Goal: Transaction & Acquisition: Purchase product/service

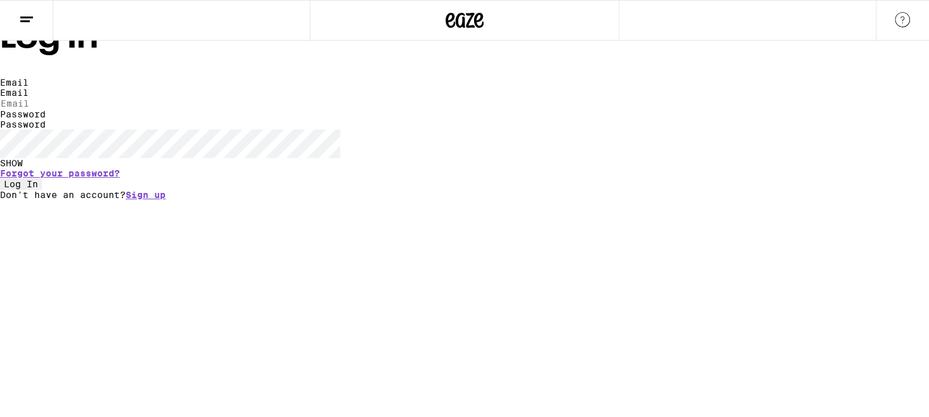
type input "[EMAIL_ADDRESS][DOMAIN_NAME]"
click at [42, 190] on button "Log In" at bounding box center [21, 183] width 42 height 11
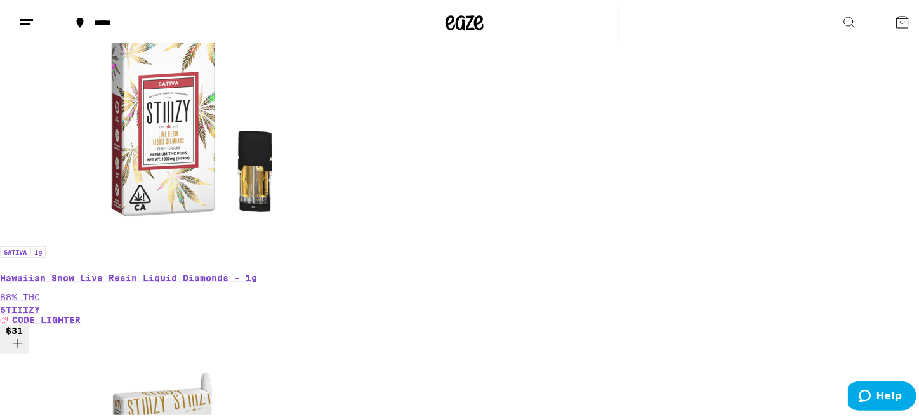
scroll to position [404, 0]
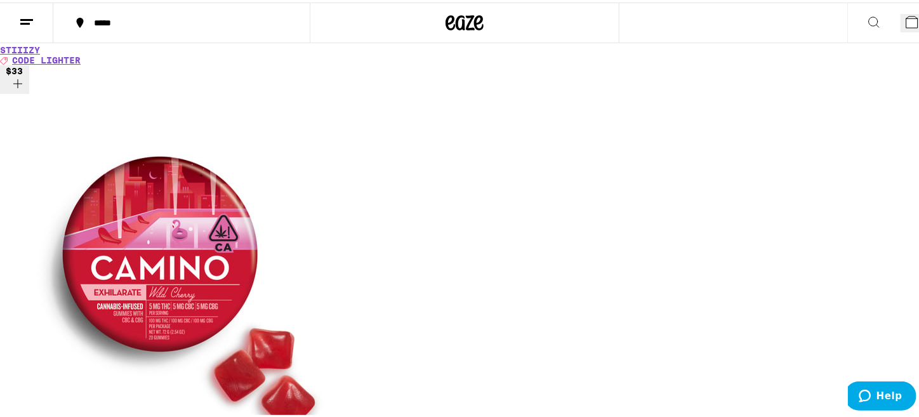
scroll to position [1300, 0]
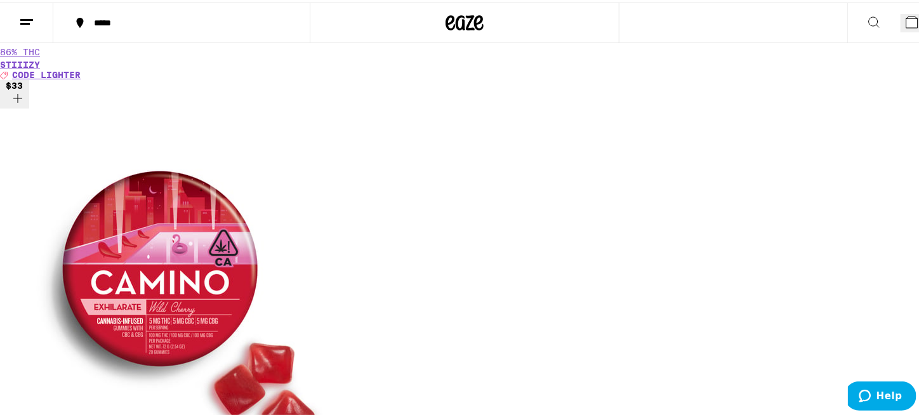
scroll to position [0, 2265]
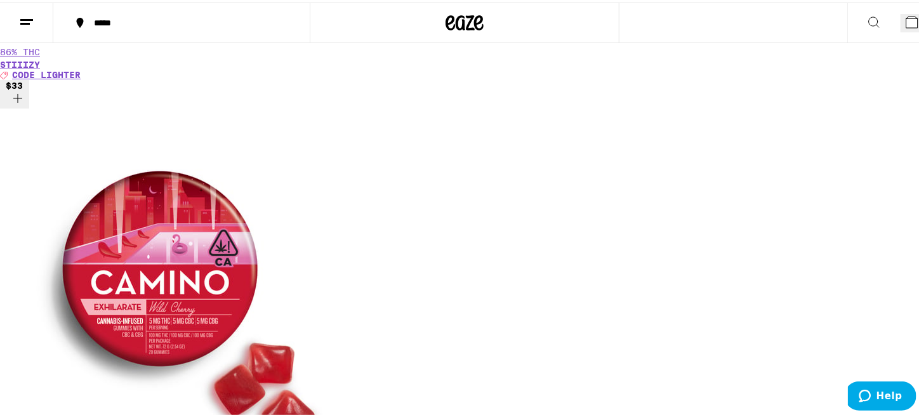
scroll to position [0, 6041]
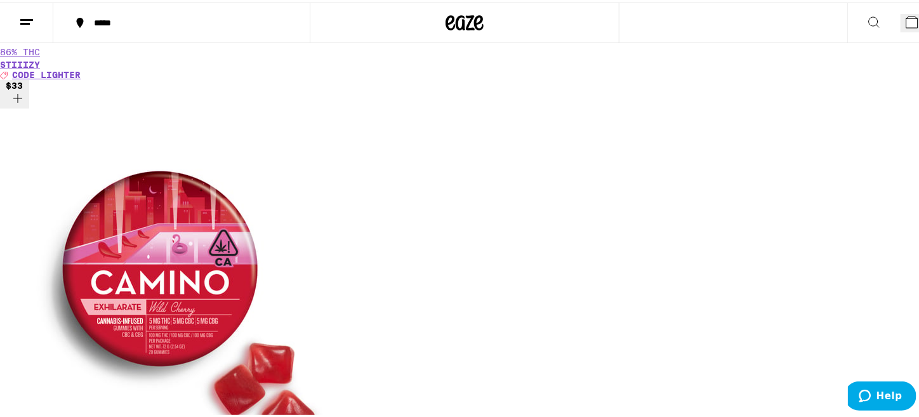
scroll to position [0, 755]
drag, startPoint x: 23, startPoint y: 225, endPoint x: 155, endPoint y: 357, distance: 186.2
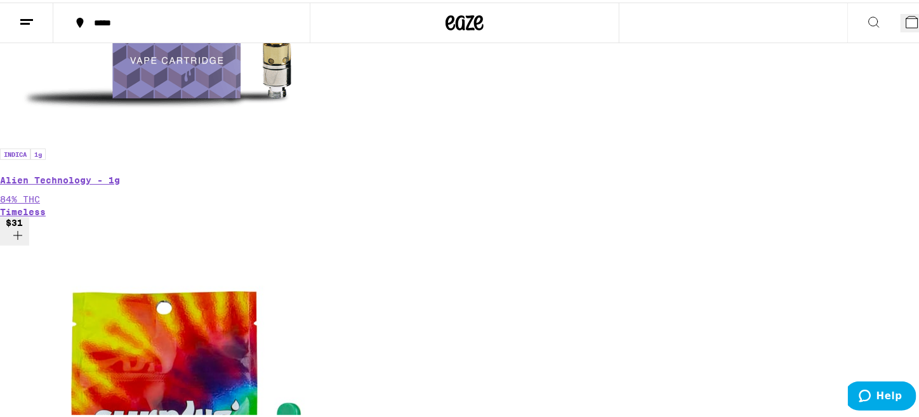
scroll to position [5312, 0]
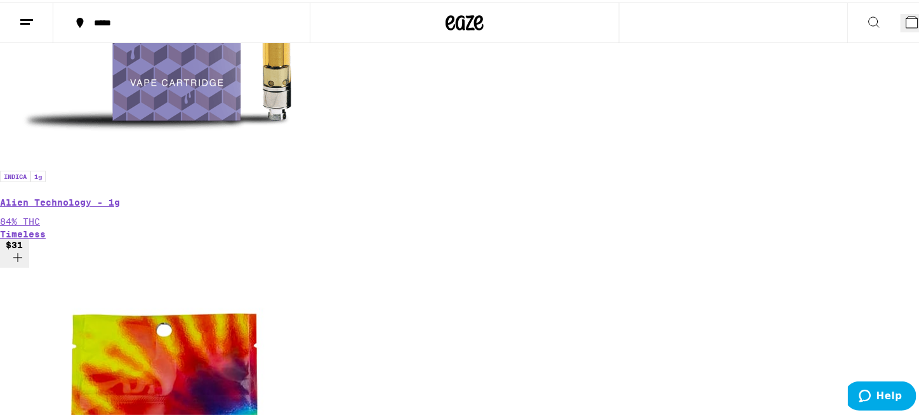
scroll to position [0, 2265]
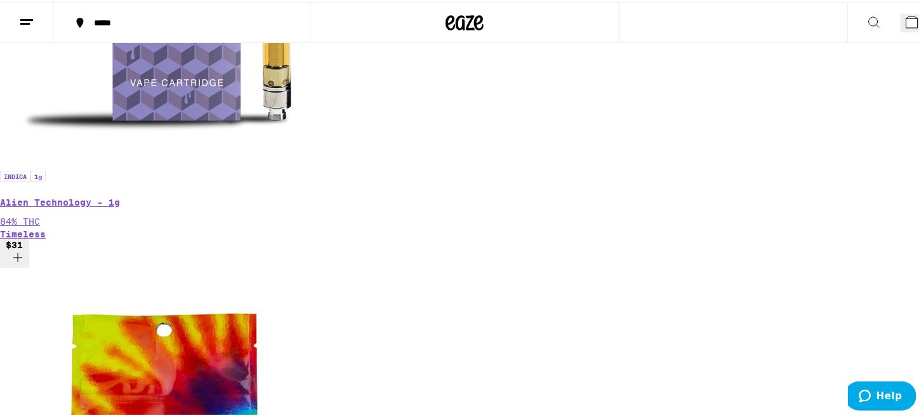
scroll to position [0, 4531]
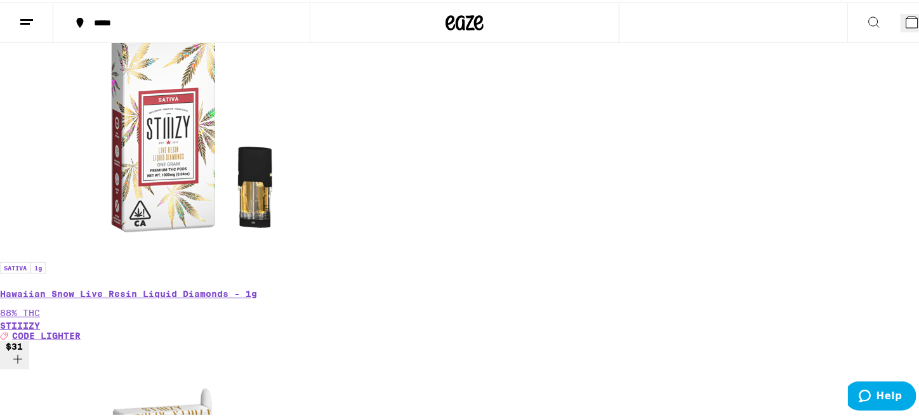
scroll to position [405, 0]
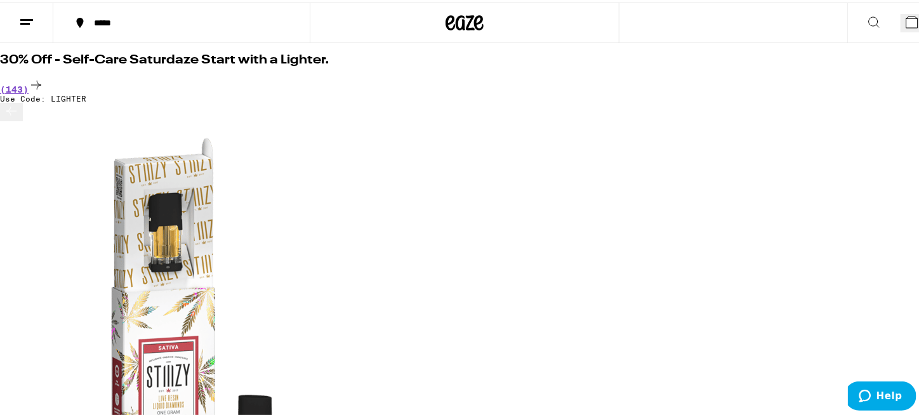
scroll to position [62, 0]
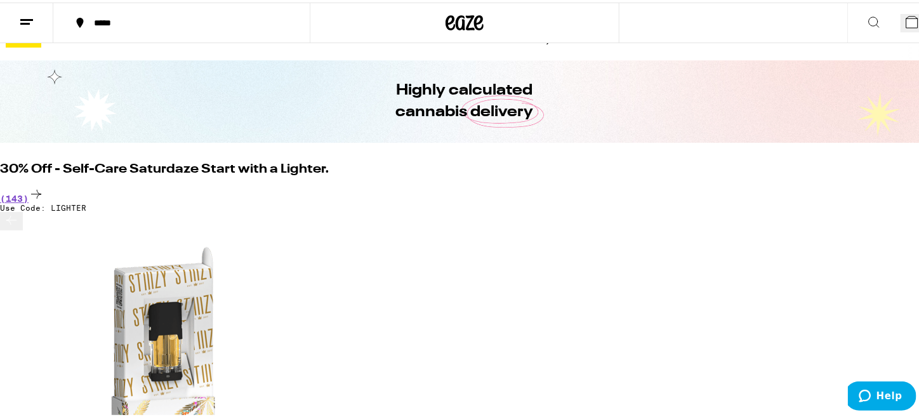
scroll to position [0, 2265]
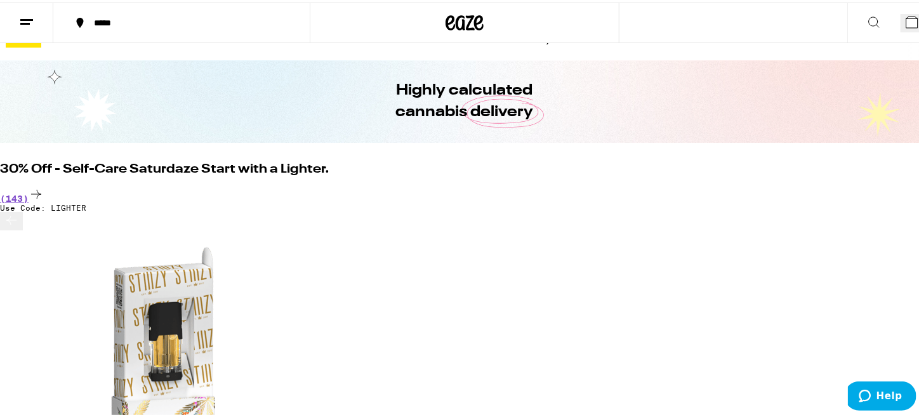
scroll to position [0, 6041]
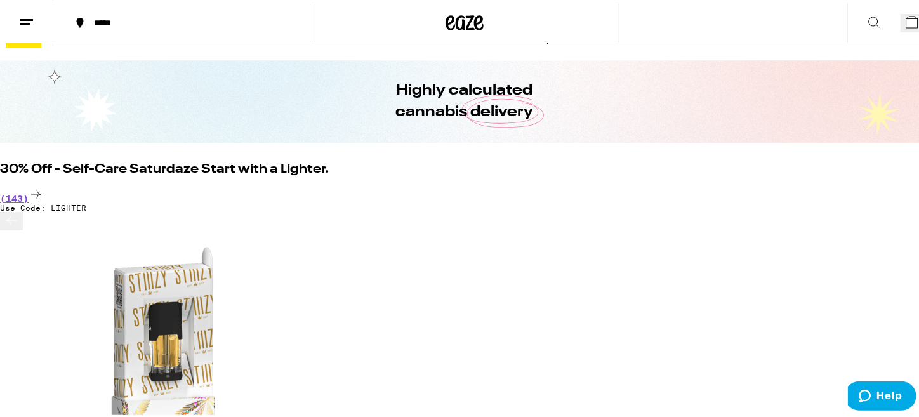
click at [23, 228] on button at bounding box center [11, 218] width 23 height 18
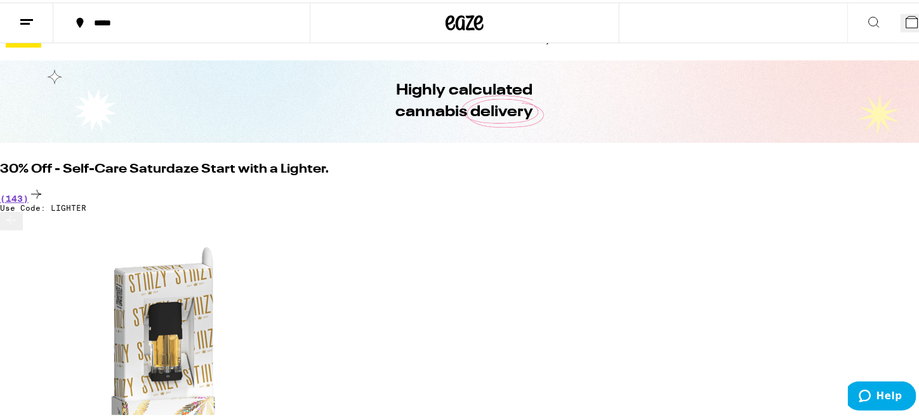
scroll to position [0, 10573]
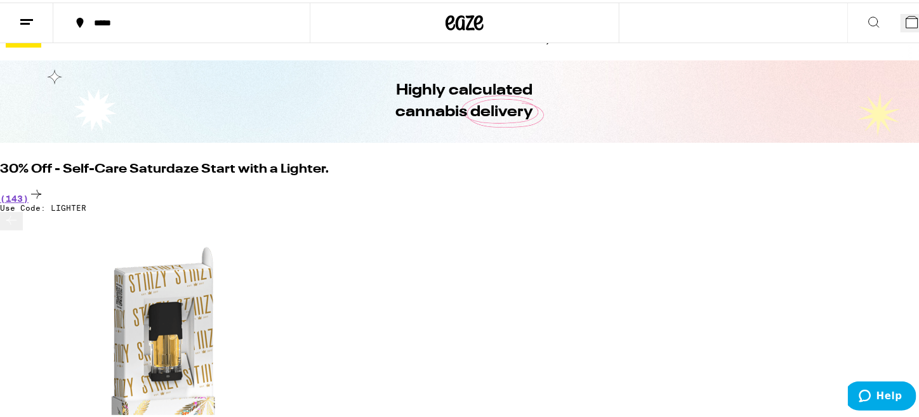
scroll to position [0, 14349]
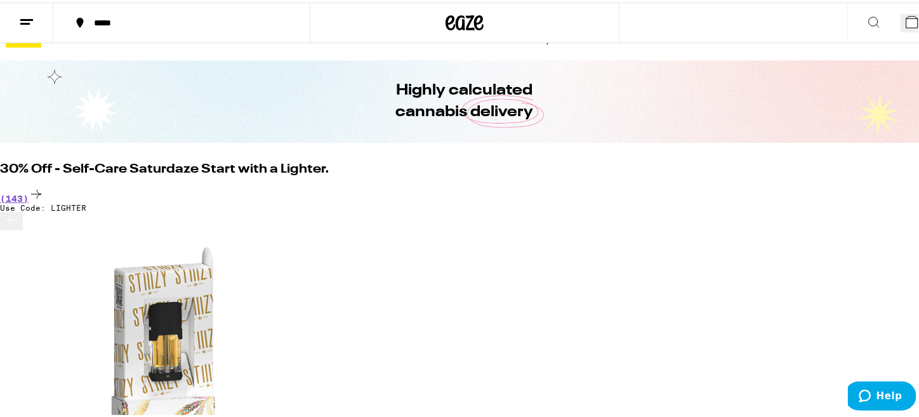
click at [19, 225] on icon at bounding box center [11, 217] width 15 height 15
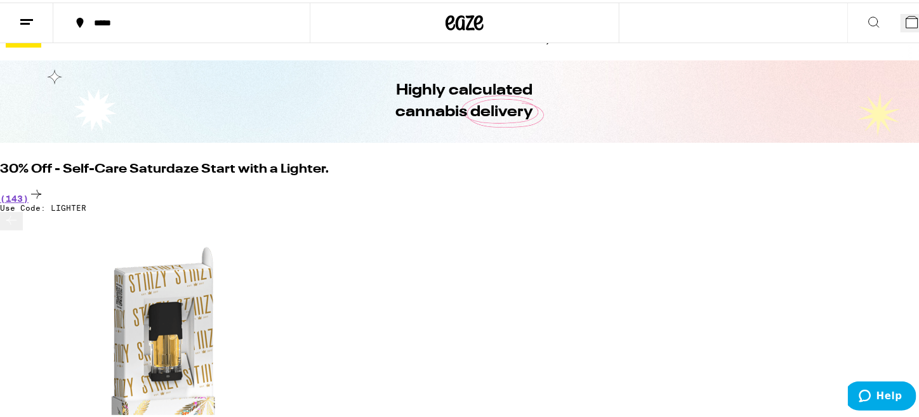
click at [19, 225] on icon at bounding box center [11, 217] width 15 height 15
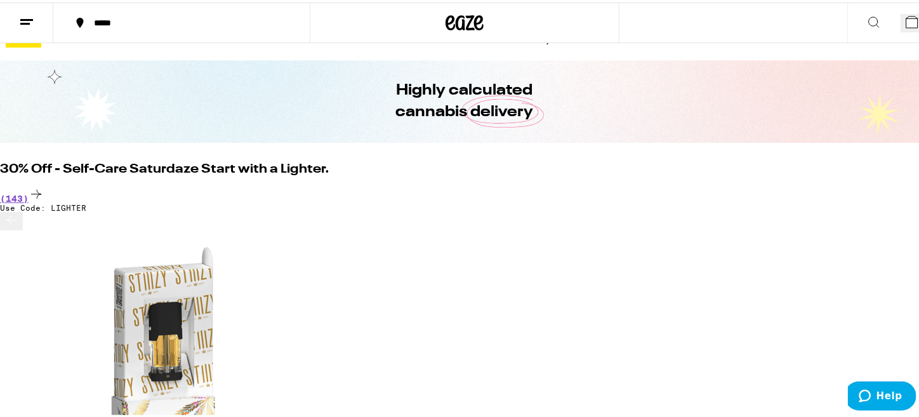
click at [19, 225] on icon at bounding box center [11, 217] width 15 height 15
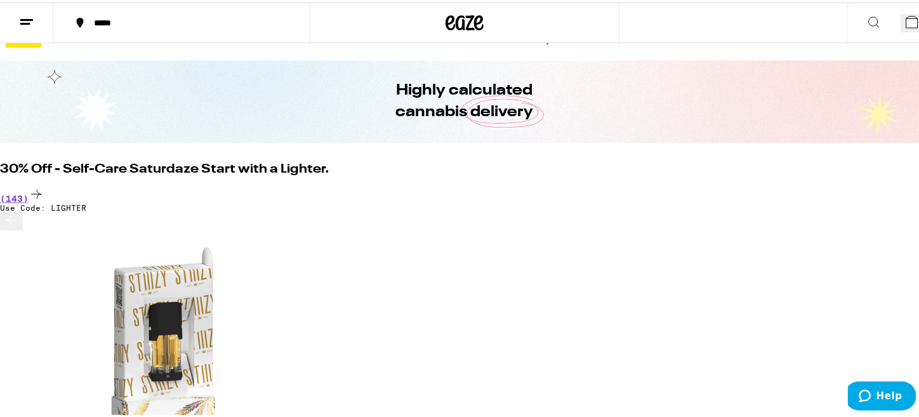
click at [19, 225] on icon at bounding box center [11, 217] width 15 height 15
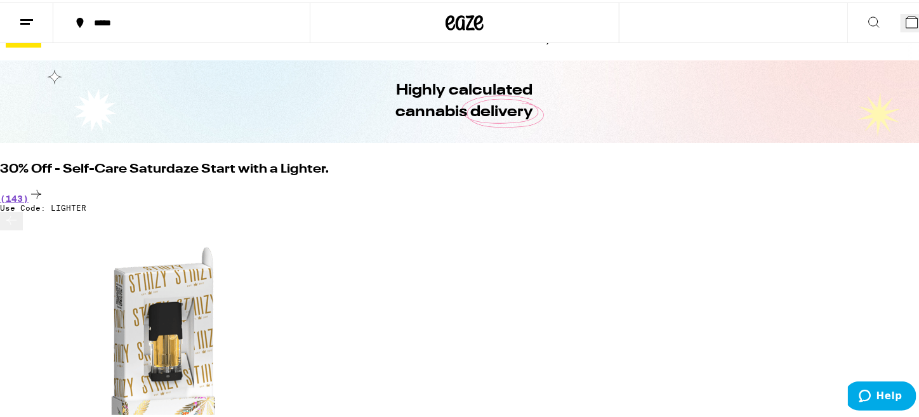
click at [19, 225] on icon at bounding box center [11, 217] width 15 height 15
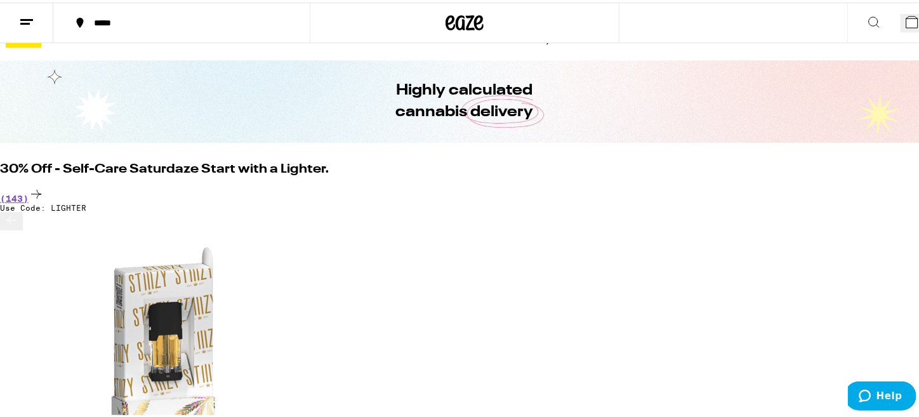
click at [19, 225] on icon at bounding box center [11, 217] width 15 height 15
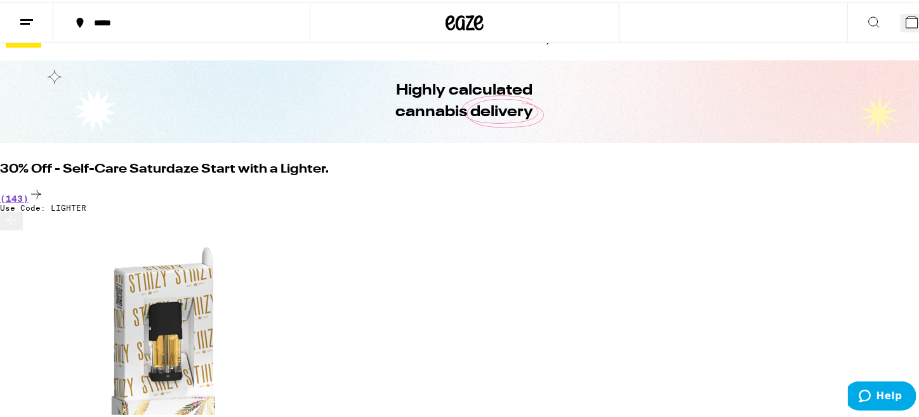
click at [19, 225] on icon at bounding box center [11, 217] width 15 height 15
click at [20, 228] on div at bounding box center [464, 218] width 929 height 18
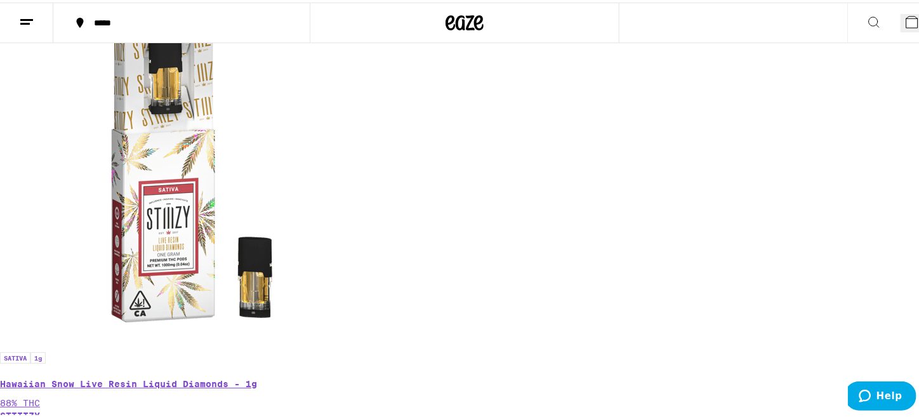
scroll to position [402, 0]
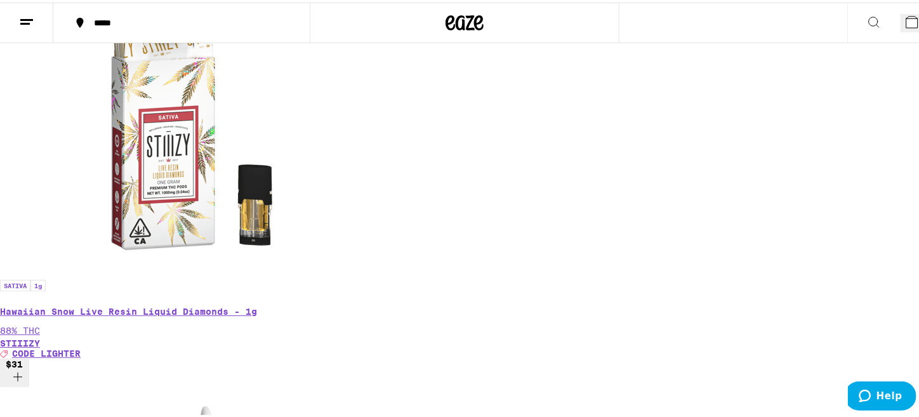
click at [906, 18] on icon at bounding box center [911, 19] width 11 height 11
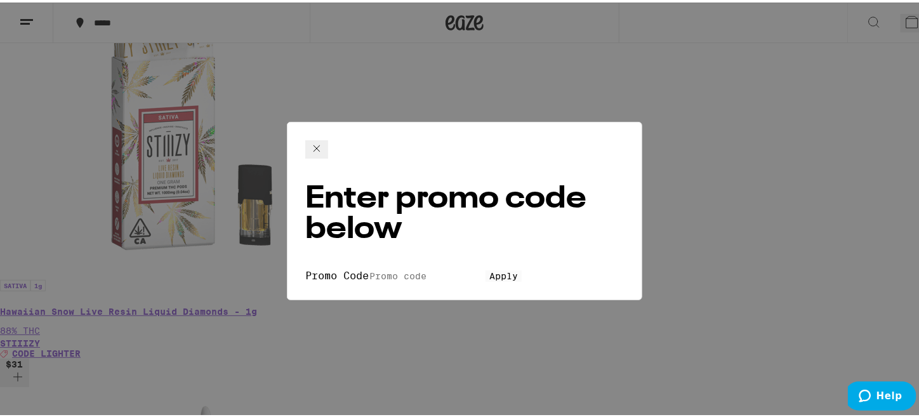
click at [430, 268] on input "Promo Code" at bounding box center [427, 273] width 117 height 11
type input ":"
type input "LIGHTER"
click at [485, 268] on button "Apply" at bounding box center [503, 273] width 36 height 11
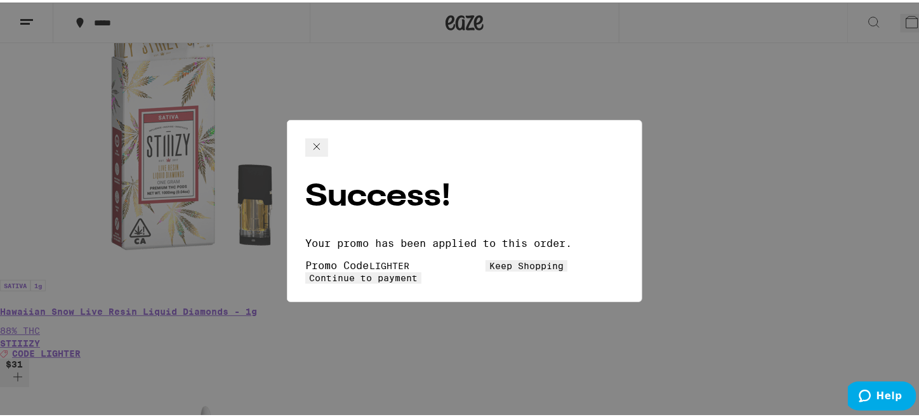
click at [418, 270] on span "Continue to payment" at bounding box center [363, 275] width 109 height 10
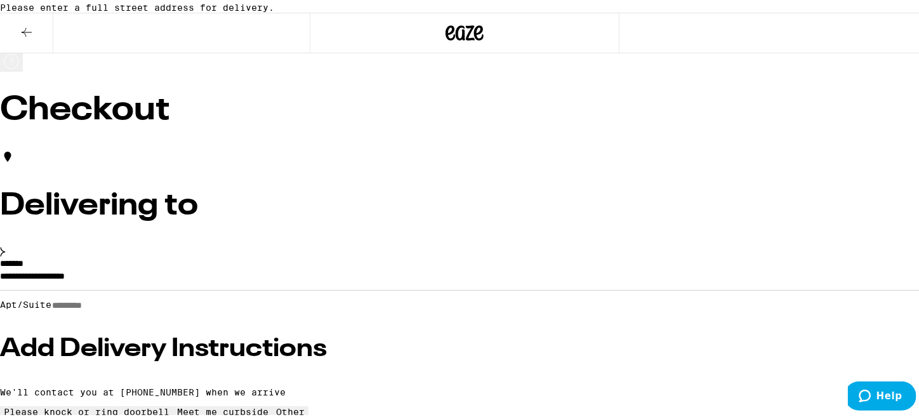
click at [23, 265] on label "*******" at bounding box center [11, 260] width 23 height 9
click at [395, 279] on input "**********" at bounding box center [464, 277] width 929 height 22
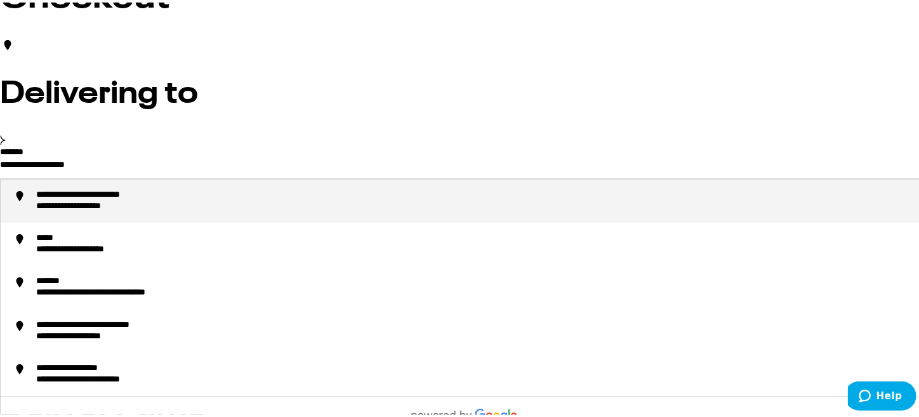
scroll to position [126, 0]
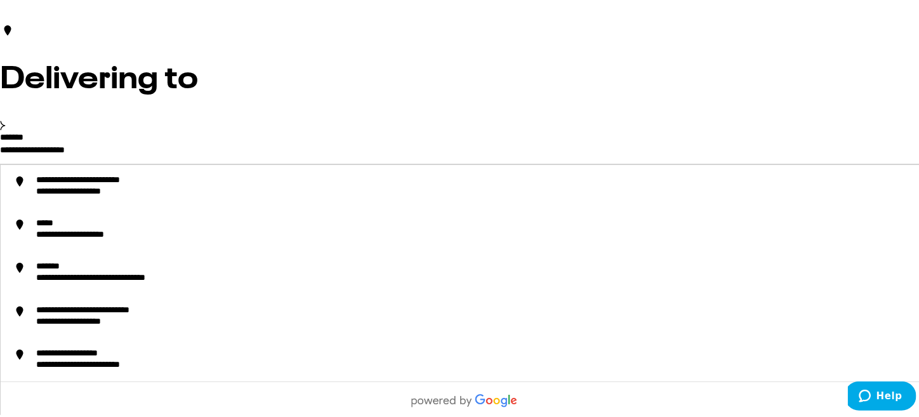
click at [112, 161] on input "**********" at bounding box center [464, 151] width 929 height 22
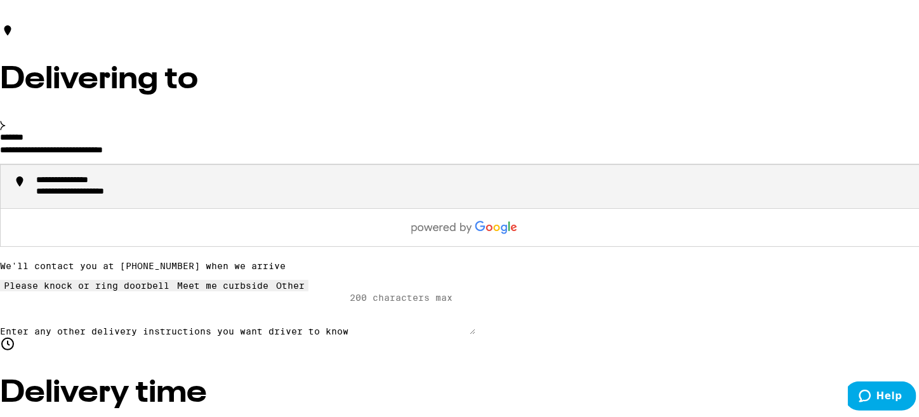
click at [128, 184] on div "**********" at bounding box center [82, 178] width 92 height 11
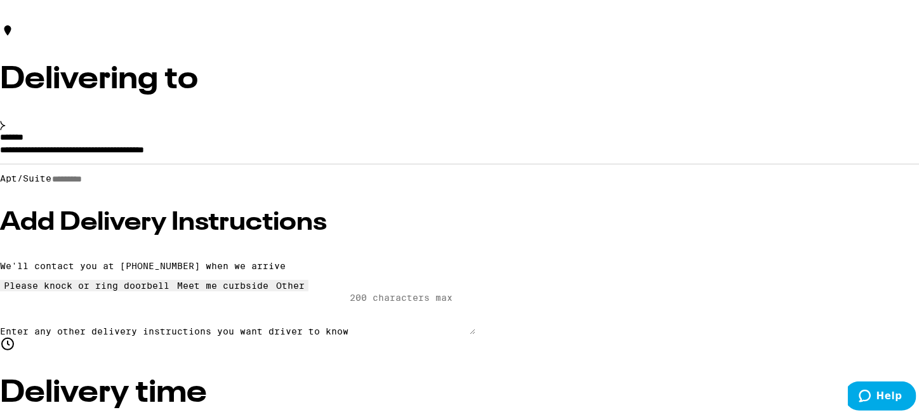
type input "**********"
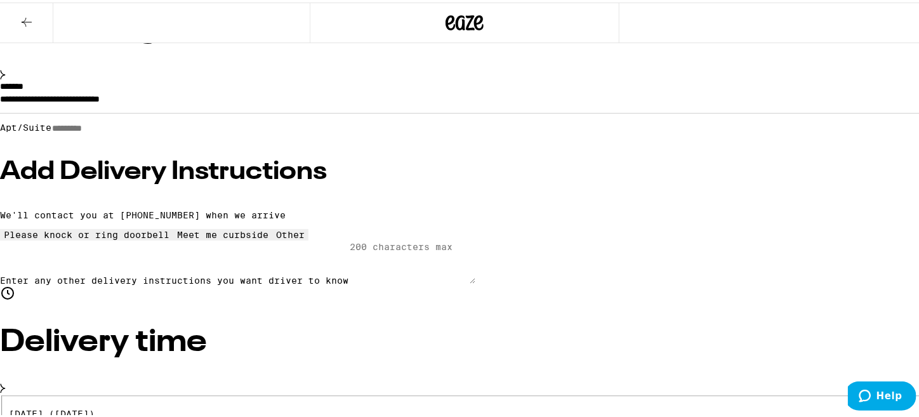
scroll to position [86, 0]
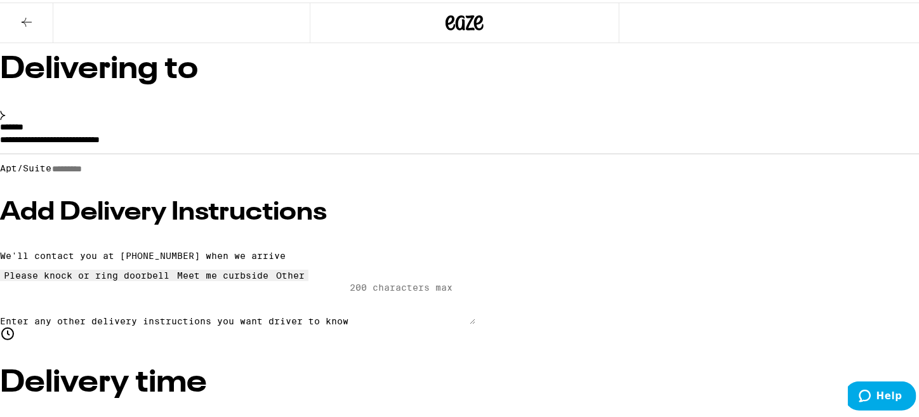
click at [142, 172] on input "Apt/Suite" at bounding box center [96, 166] width 90 height 11
type input "***"
click at [219, 223] on h3 "Add Delivery Instructions" at bounding box center [464, 209] width 929 height 25
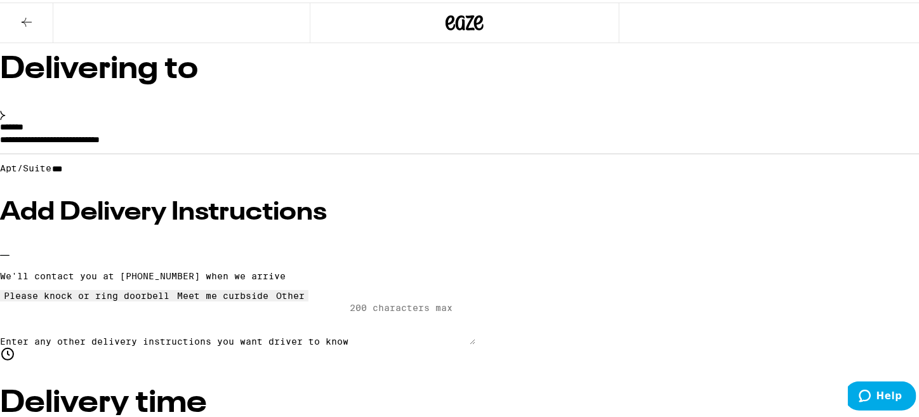
click at [291, 288] on icon at bounding box center [291, 288] width 0 height 0
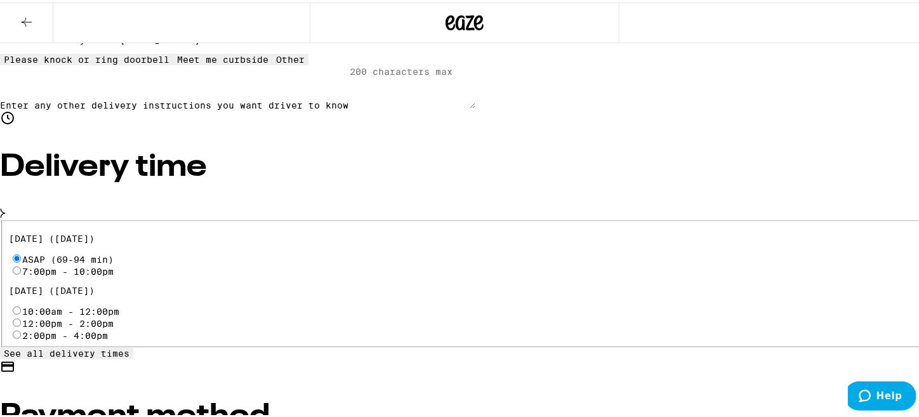
scroll to position [362, 0]
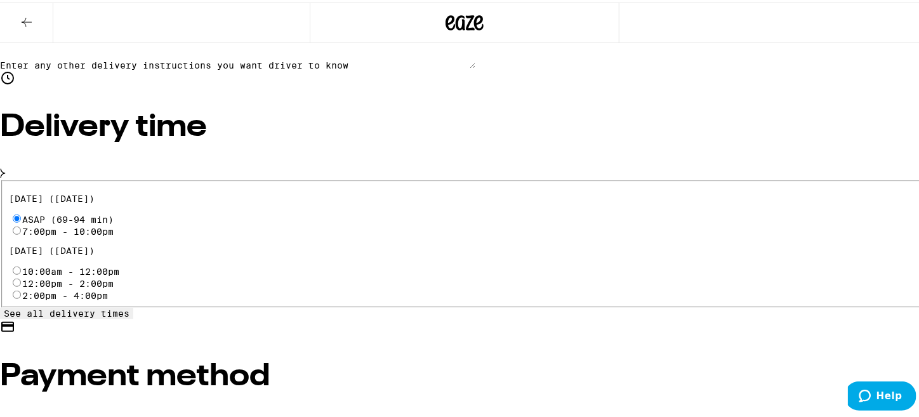
click at [348, 66] on textarea "Enter any other delivery instructions you want driver to know" at bounding box center [411, 44] width 127 height 43
click at [348, 66] on textarea "Park in back of the complex. Located next to the pool." at bounding box center [411, 44] width 127 height 43
click at [348, 66] on textarea "Park in the back of the complex. Located next to the pool." at bounding box center [411, 44] width 127 height 43
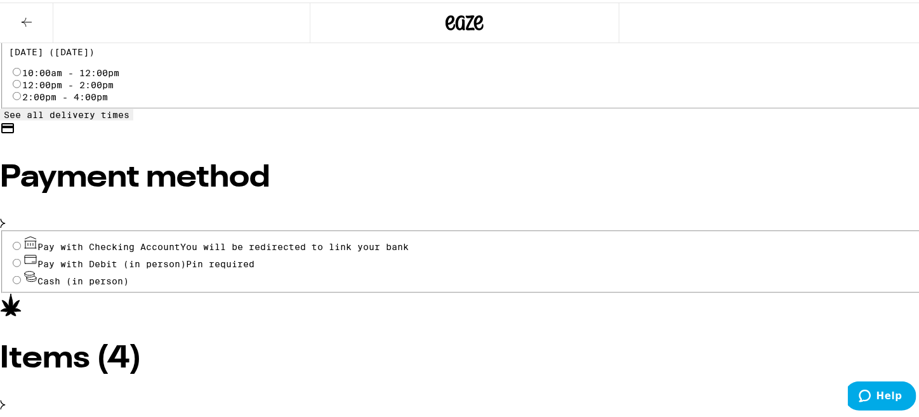
scroll to position [714, 0]
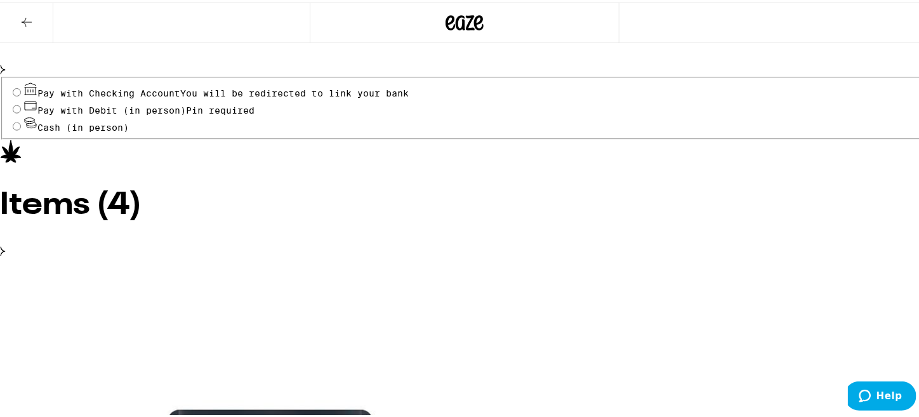
type textarea "Park in the back of the complex. Located next to the pool."
click at [21, 128] on input "Cash (in person)" at bounding box center [17, 124] width 8 height 8
radio input "true"
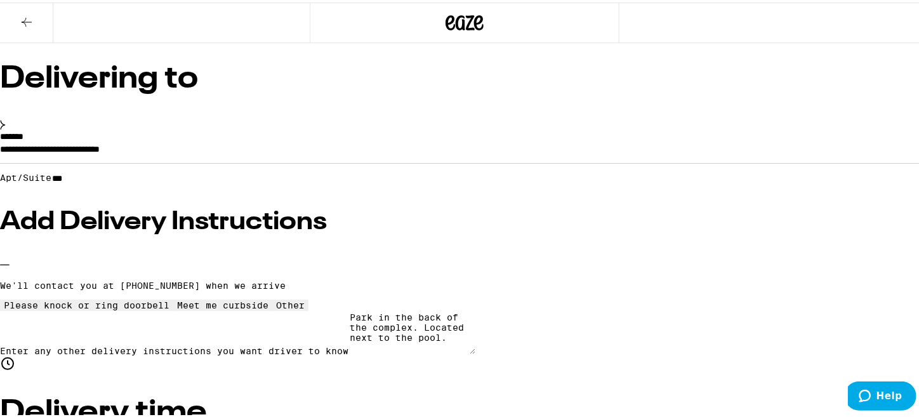
scroll to position [54, 0]
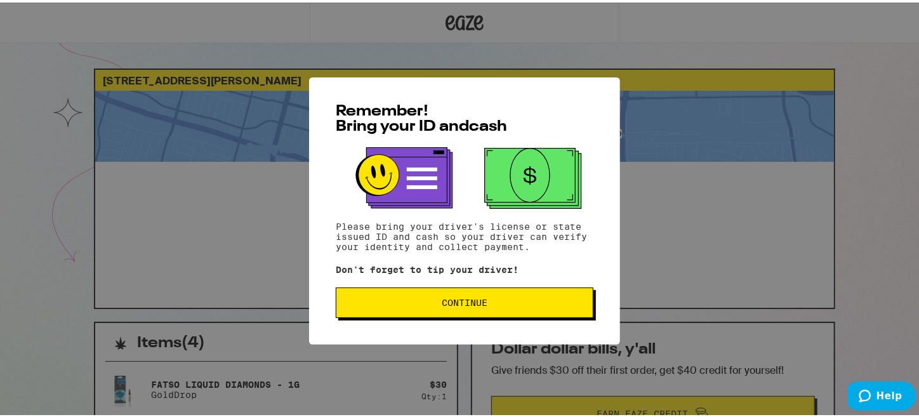
click at [404, 294] on button "Continue" at bounding box center [465, 300] width 258 height 30
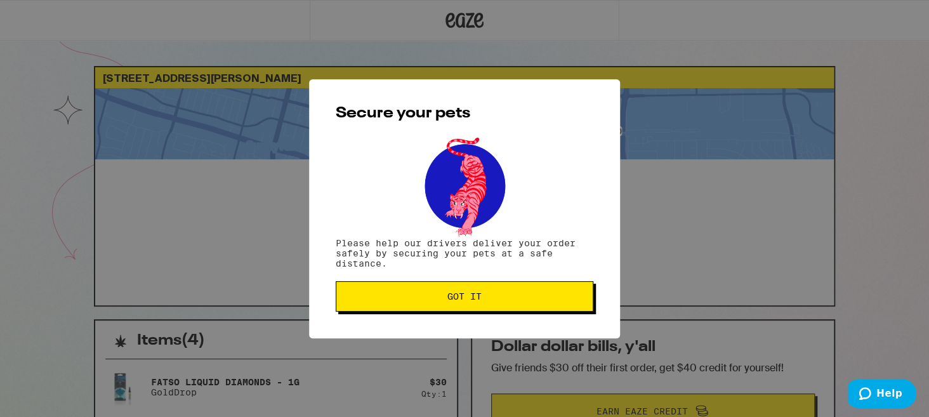
click at [404, 294] on span "Got it" at bounding box center [464, 296] width 236 height 9
